Goal: Task Accomplishment & Management: Use online tool/utility

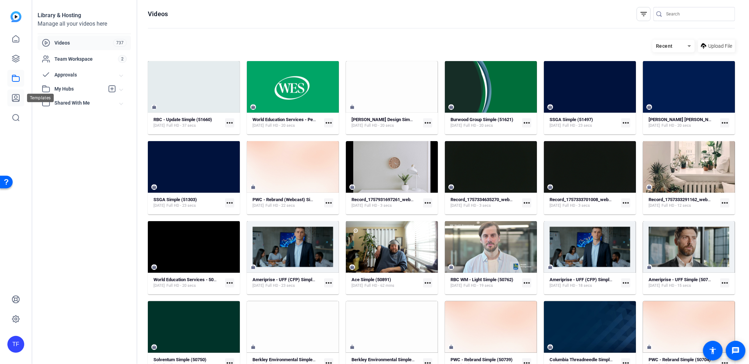
click at [12, 96] on icon at bounding box center [15, 98] width 7 height 7
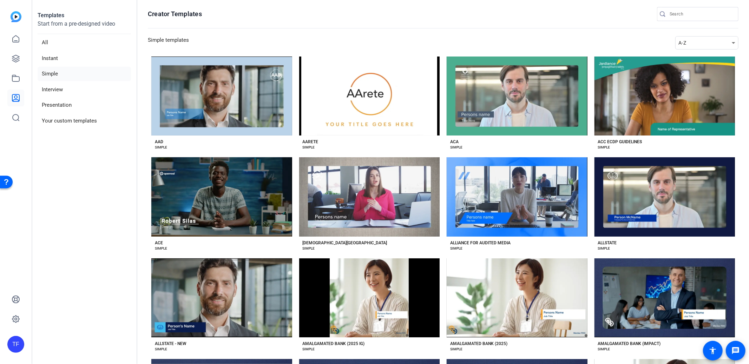
click at [704, 40] on div "A-Z" at bounding box center [705, 43] width 53 height 8
click at [697, 57] on mat-option "Newest" at bounding box center [706, 55] width 63 height 11
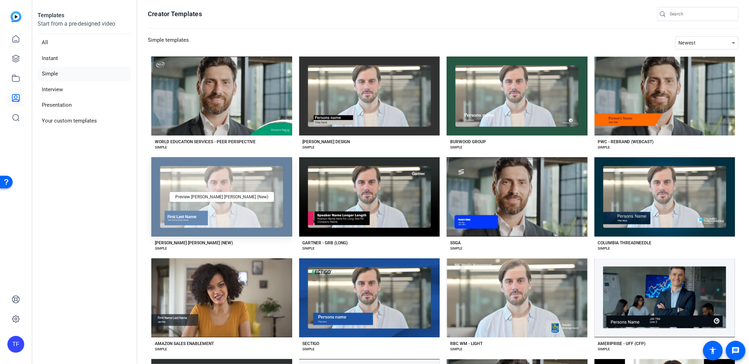
click at [249, 221] on div "Preview [PERSON_NAME] [PERSON_NAME] (New)" at bounding box center [221, 196] width 141 height 79
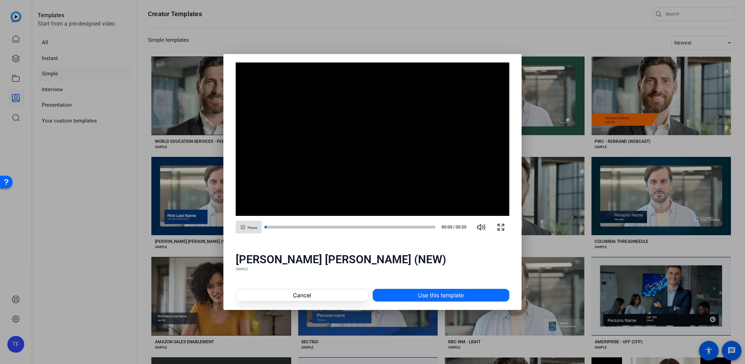
click at [441, 295] on span "Use this template" at bounding box center [441, 295] width 46 height 8
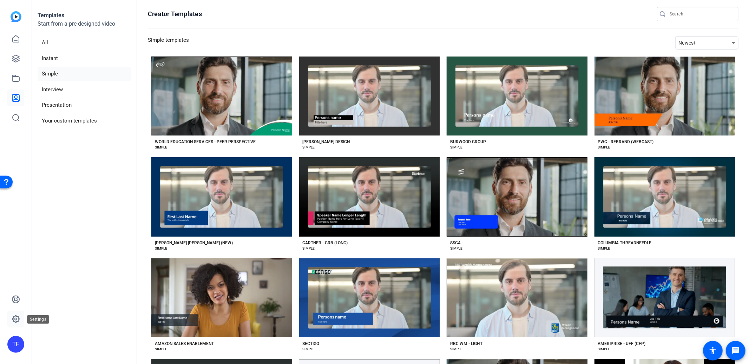
click at [13, 318] on icon at bounding box center [15, 319] width 7 height 7
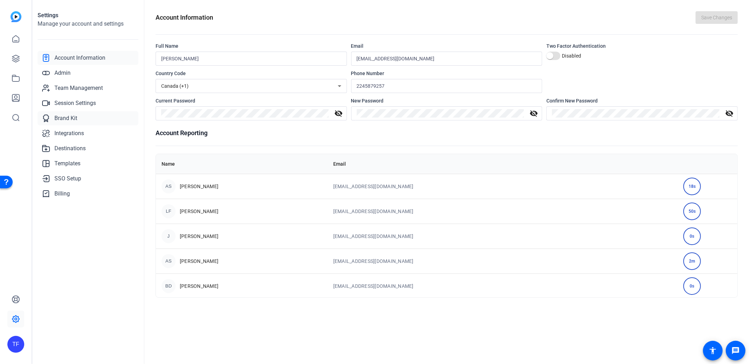
click at [68, 115] on span "Brand Kit" at bounding box center [65, 118] width 23 height 8
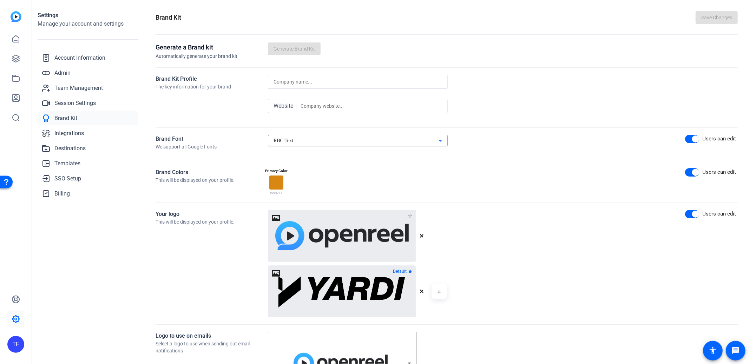
click at [317, 139] on div "RBC Text" at bounding box center [356, 141] width 165 height 8
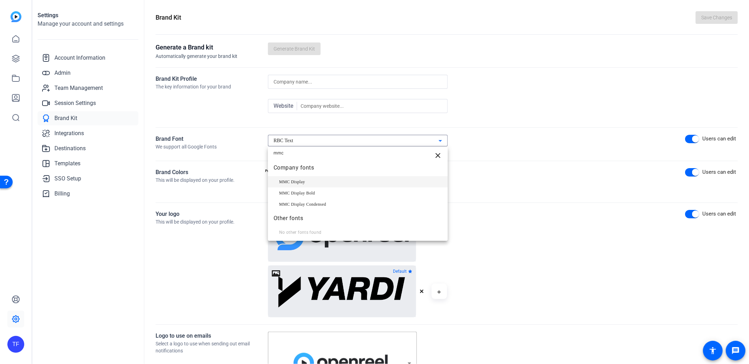
type input "mmc"
click at [300, 182] on span "MMC Display" at bounding box center [292, 182] width 26 height 8
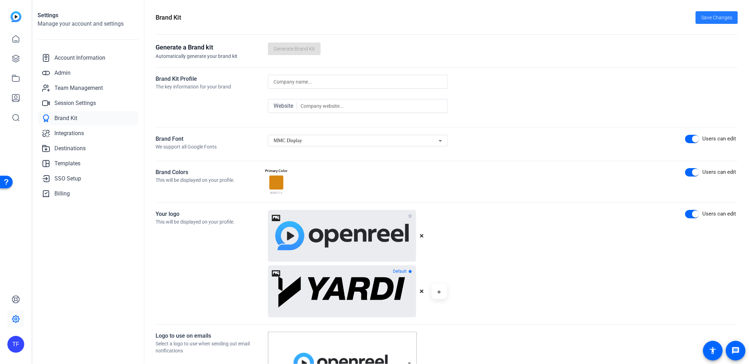
click at [730, 14] on span at bounding box center [717, 17] width 42 height 17
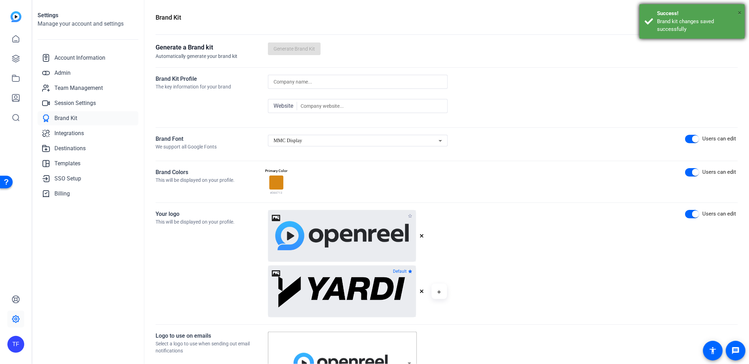
click at [738, 13] on span "×" at bounding box center [740, 12] width 4 height 8
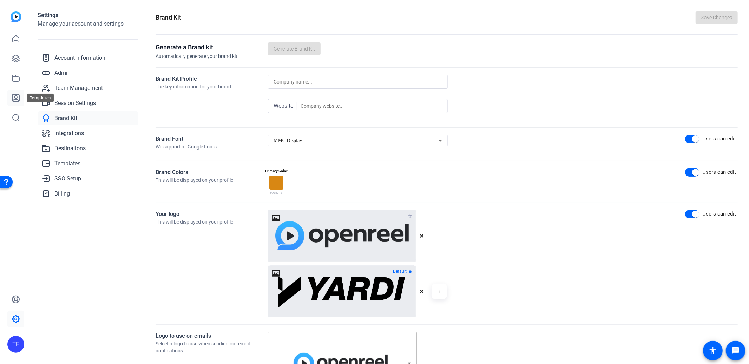
click at [13, 98] on icon at bounding box center [16, 98] width 8 height 8
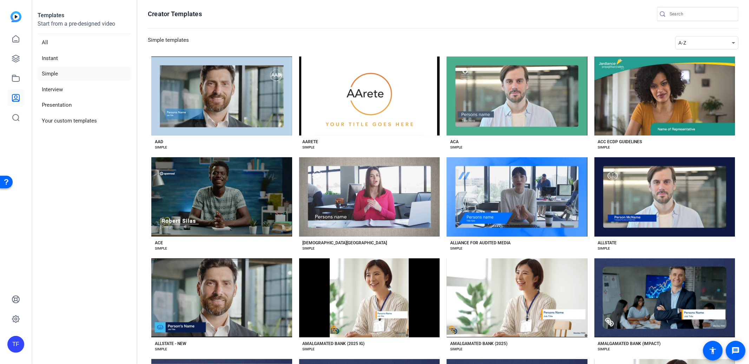
click at [705, 46] on div "A-Z" at bounding box center [705, 43] width 53 height 8
click at [692, 54] on span "Newest" at bounding box center [687, 55] width 15 height 8
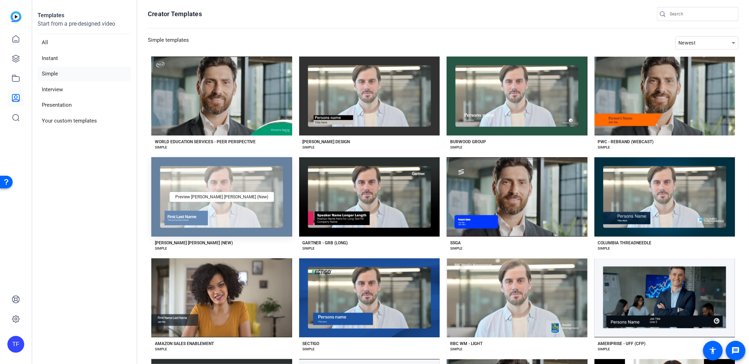
click at [268, 216] on div "Preview [PERSON_NAME] [PERSON_NAME] (New)" at bounding box center [221, 196] width 141 height 79
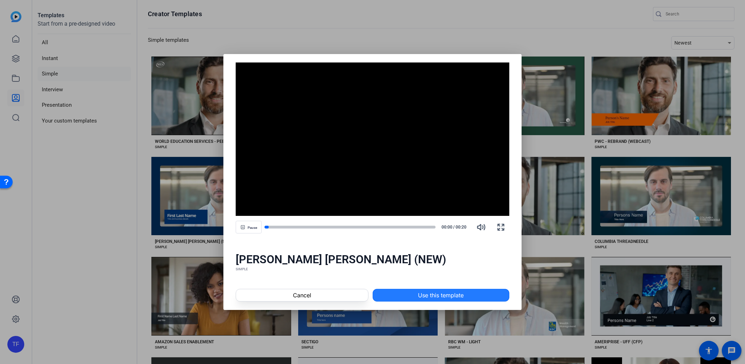
click at [433, 296] on span "Use this template" at bounding box center [441, 295] width 46 height 8
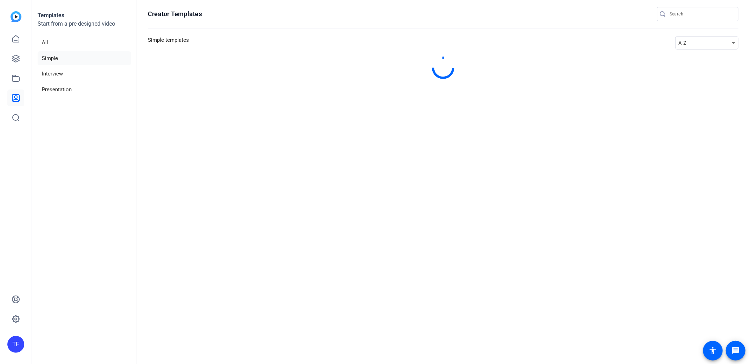
click at [690, 46] on div "A-Z" at bounding box center [705, 43] width 53 height 8
click at [687, 54] on span "Newest" at bounding box center [691, 55] width 15 height 8
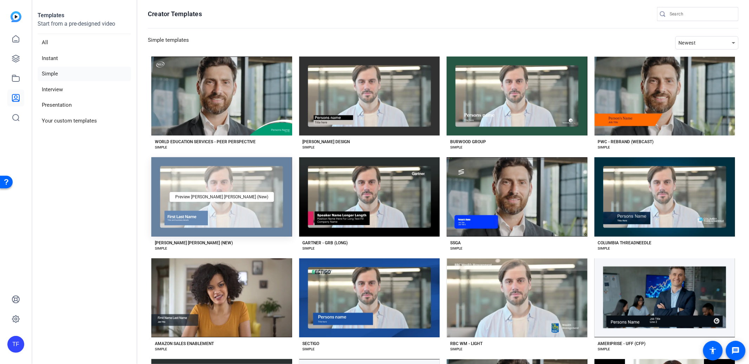
click at [261, 202] on div "Preview [PERSON_NAME] [PERSON_NAME] (New)" at bounding box center [221, 196] width 141 height 79
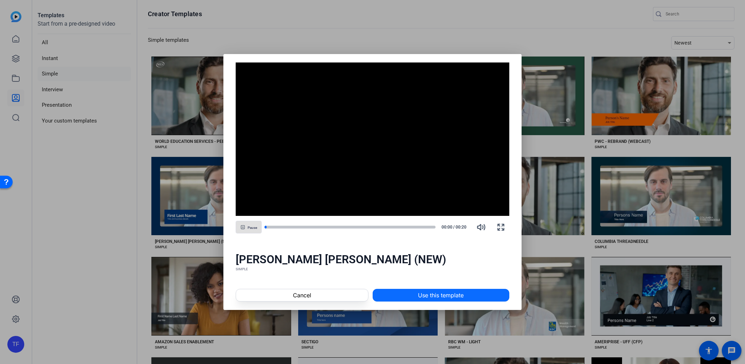
click at [435, 295] on span "Use this template" at bounding box center [441, 295] width 46 height 8
